Goal: Navigation & Orientation: Find specific page/section

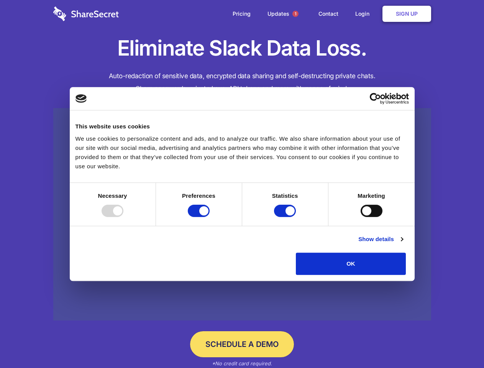
click at [123, 217] on div at bounding box center [113, 211] width 22 height 12
click at [210, 217] on input "Preferences" at bounding box center [199, 211] width 22 height 12
checkbox input "false"
click at [286, 217] on input "Statistics" at bounding box center [285, 211] width 22 height 12
checkbox input "false"
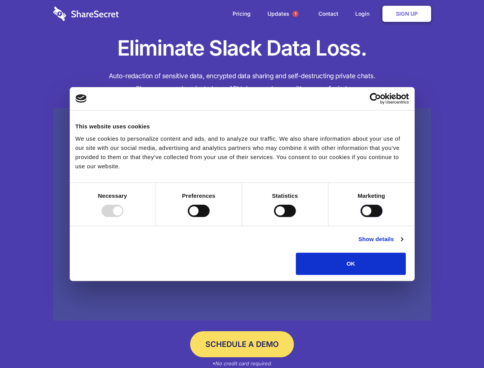
click at [361, 217] on input "Marketing" at bounding box center [372, 211] width 22 height 12
checkbox input "true"
click at [403, 244] on link "Show details" at bounding box center [380, 238] width 44 height 9
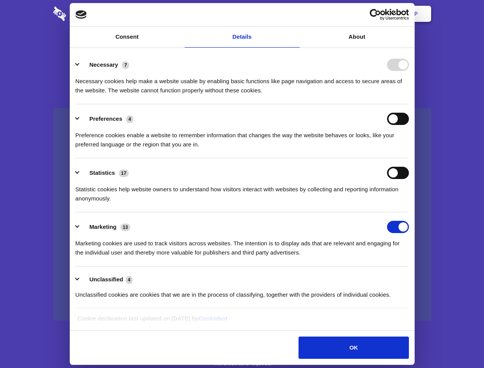
click at [409, 104] on li "Necessary 7 Necessary cookies help make a website usable by enabling basic func…" at bounding box center [241, 77] width 333 height 54
click at [295, 14] on span "1" at bounding box center [295, 14] width 6 height 6
